Goal: Transaction & Acquisition: Purchase product/service

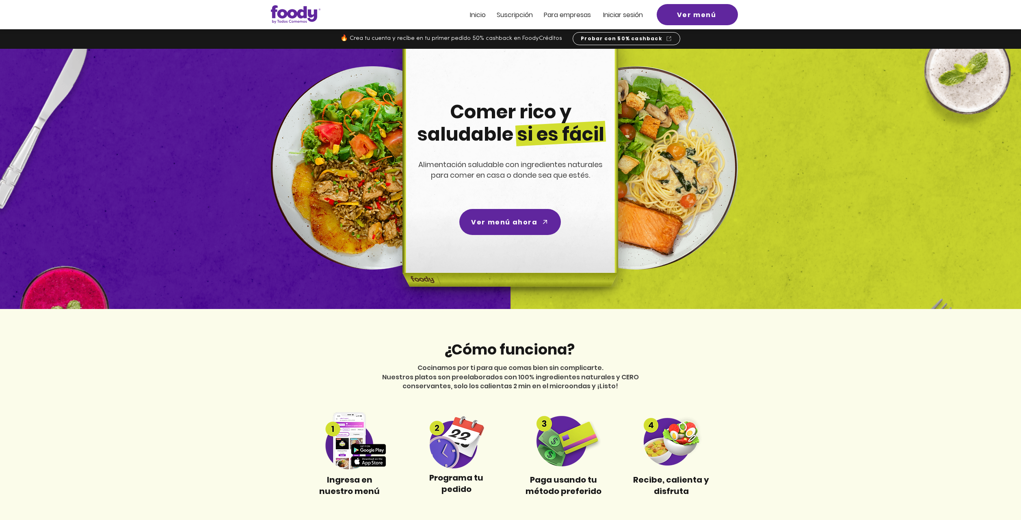
click at [479, 15] on span "Inicio" at bounding box center [478, 14] width 16 height 9
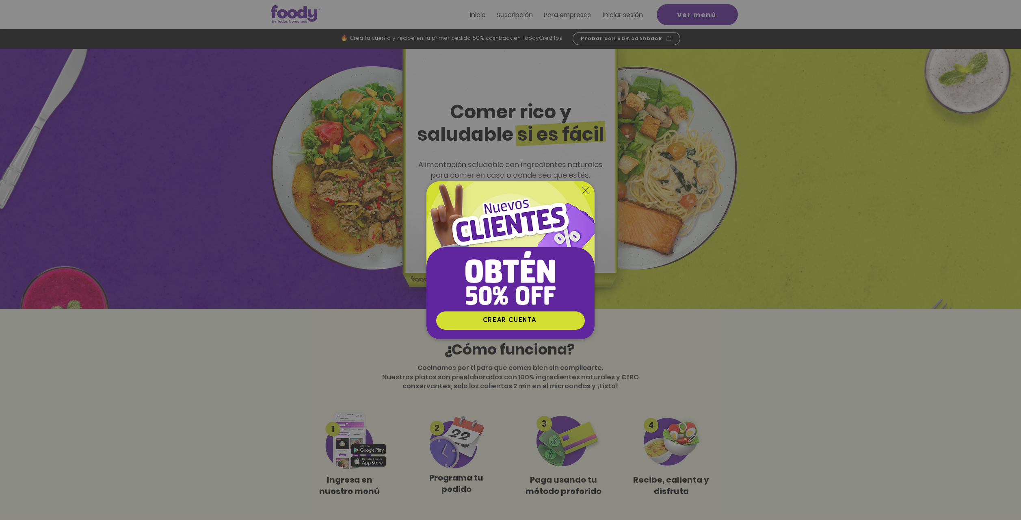
click at [670, 15] on div "Nuevos suscriptores 50% off" at bounding box center [510, 260] width 1021 height 520
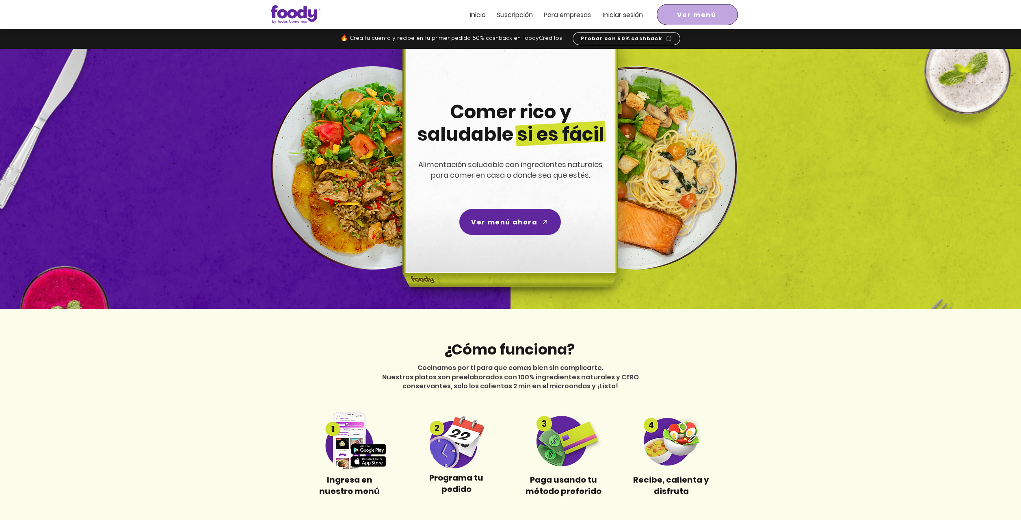
click at [683, 16] on span "Ver menú" at bounding box center [696, 15] width 39 height 10
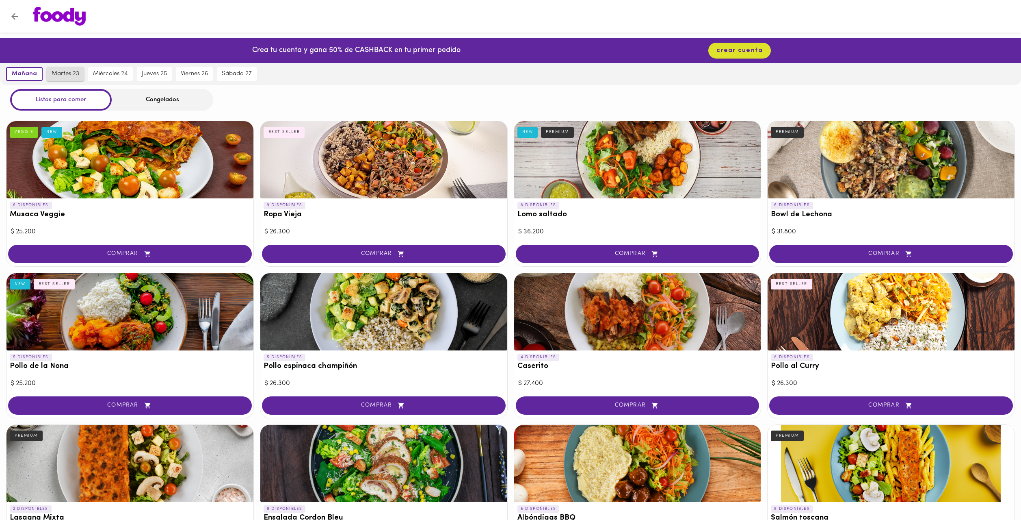
click at [68, 75] on span "martes 23" at bounding box center [66, 73] width 28 height 7
click at [98, 74] on span "miércoles 24" at bounding box center [110, 73] width 35 height 7
click at [138, 73] on button "jueves 25" at bounding box center [154, 74] width 35 height 14
click at [187, 73] on span "viernes 26" at bounding box center [194, 73] width 27 height 7
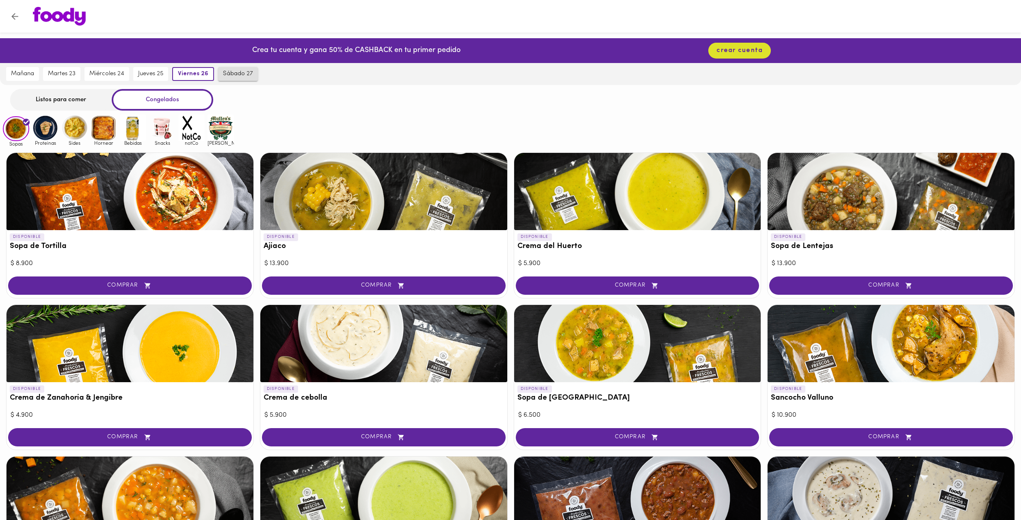
click at [229, 73] on span "sábado 27" at bounding box center [238, 73] width 30 height 7
click at [195, 74] on span "viernes 26" at bounding box center [190, 73] width 27 height 7
click at [80, 104] on div "Listos para comer" at bounding box center [61, 100] width 102 height 22
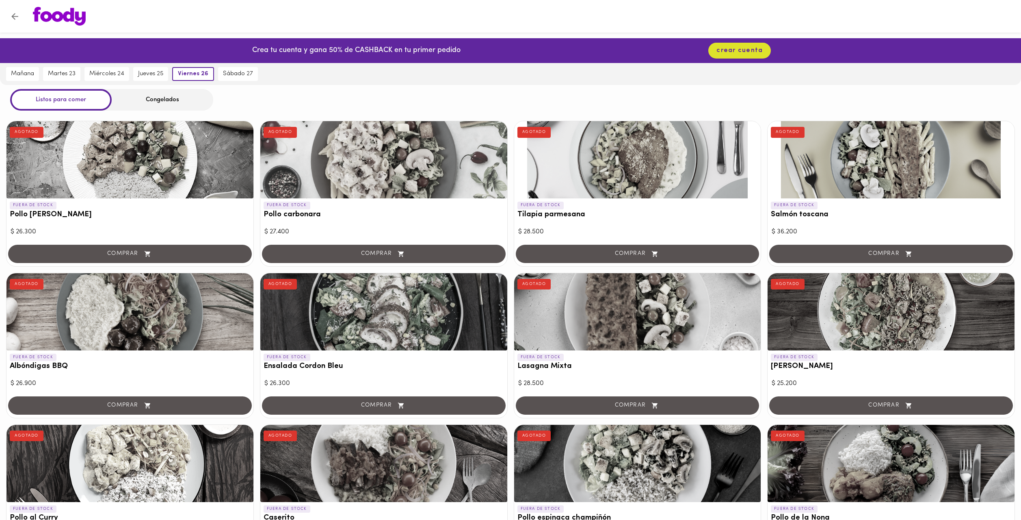
click at [53, 15] on img at bounding box center [59, 16] width 53 height 19
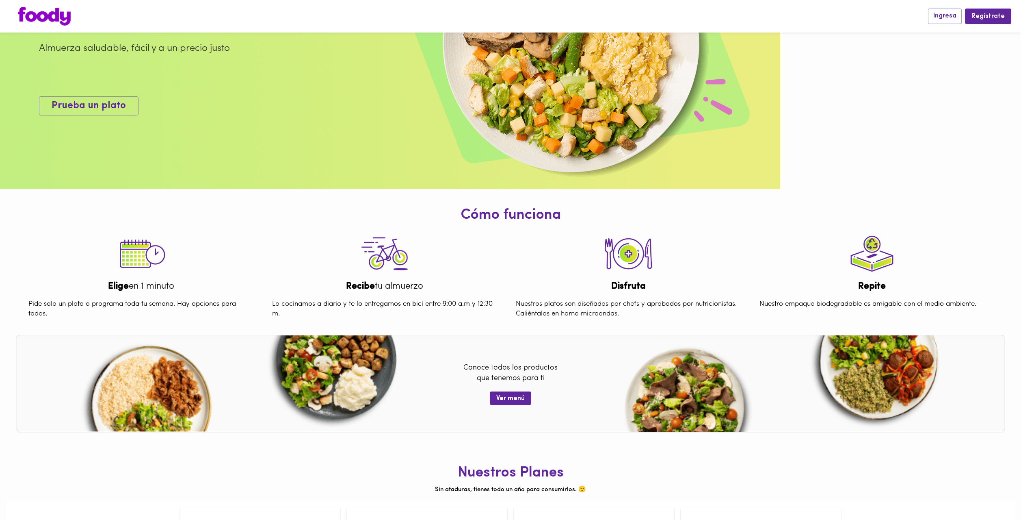
scroll to position [189, 0]
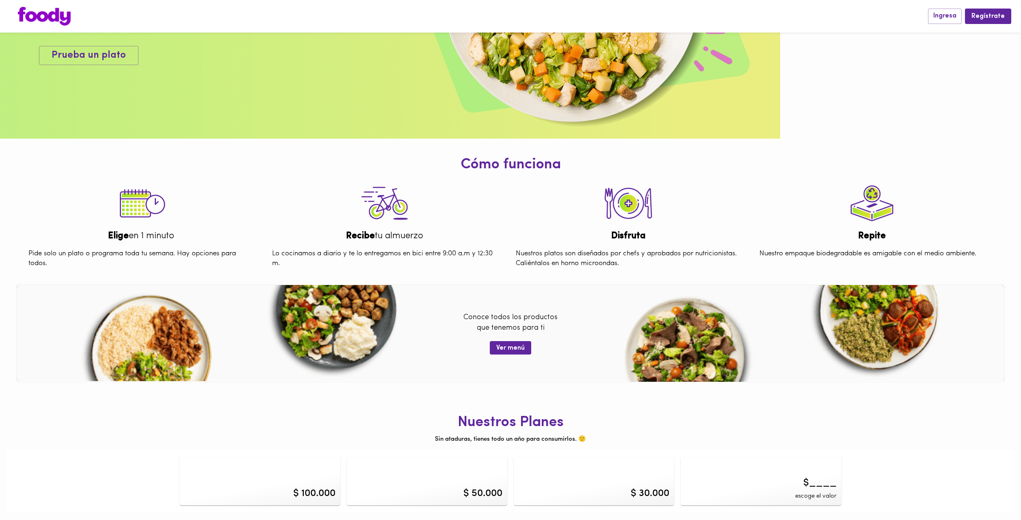
click at [318, 494] on div "$ 100.000" at bounding box center [314, 493] width 42 height 14
